Goal: Transaction & Acquisition: Download file/media

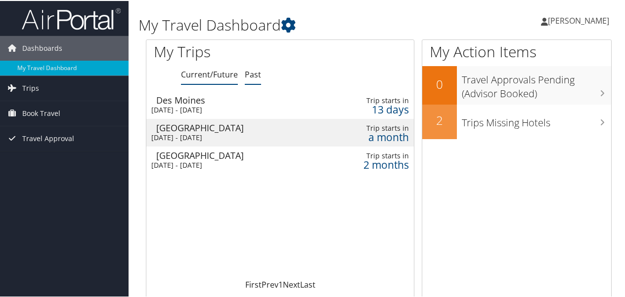
click at [255, 72] on link "Past" at bounding box center [253, 73] width 16 height 11
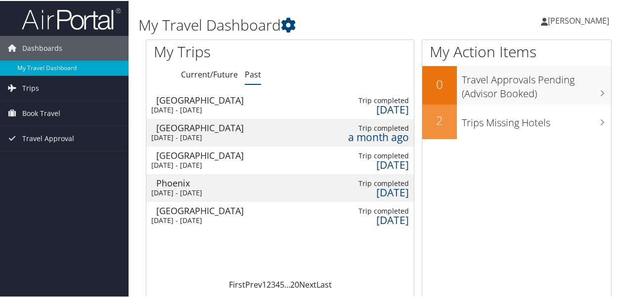
click at [278, 99] on div "[GEOGRAPHIC_DATA]" at bounding box center [231, 99] width 151 height 9
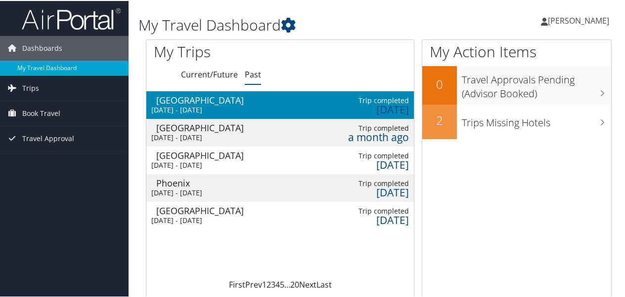
click at [260, 101] on div "[GEOGRAPHIC_DATA]" at bounding box center [231, 99] width 151 height 9
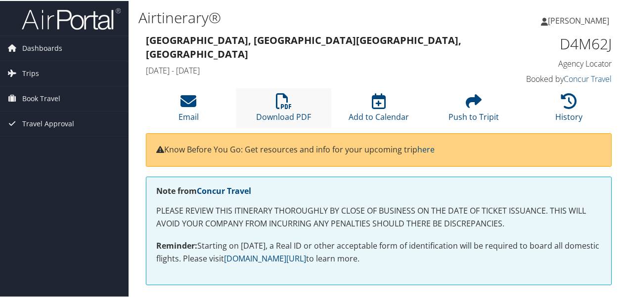
click at [281, 109] on li "Download PDF" at bounding box center [283, 107] width 95 height 40
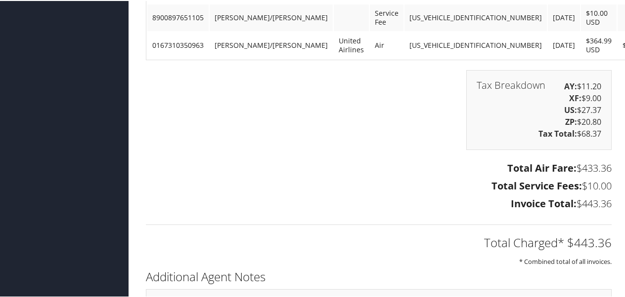
scroll to position [1753, 0]
